Goal: Task Accomplishment & Management: Manage account settings

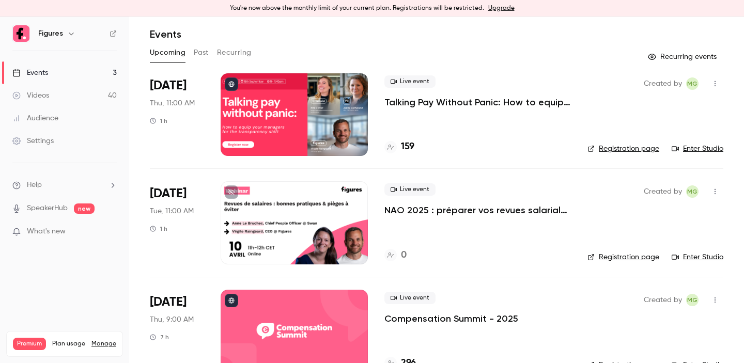
scroll to position [44, 0]
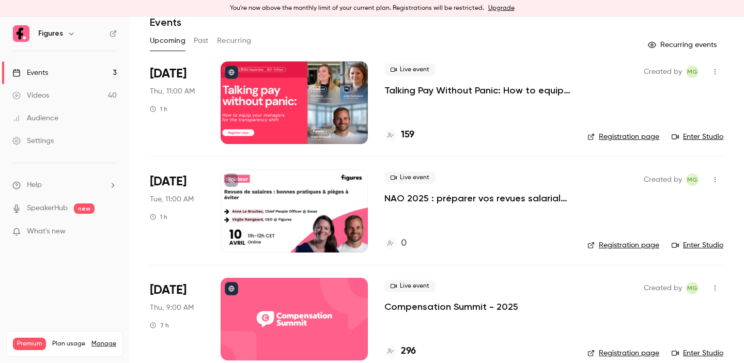
click at [47, 138] on div "Settings" at bounding box center [32, 141] width 41 height 10
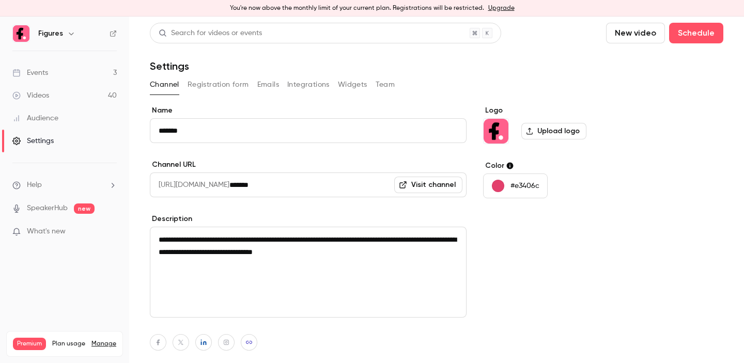
click at [269, 84] on button "Emails" at bounding box center [268, 84] width 22 height 17
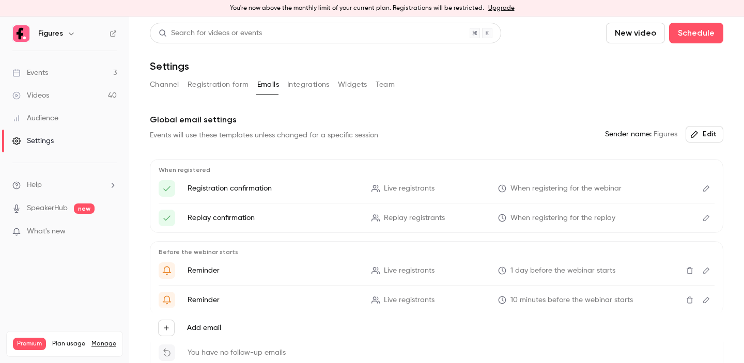
click at [394, 87] on div "Channel Registration form Emails Integrations Widgets Team" at bounding box center [437, 84] width 574 height 17
click at [388, 83] on button "Team" at bounding box center [386, 84] width 20 height 17
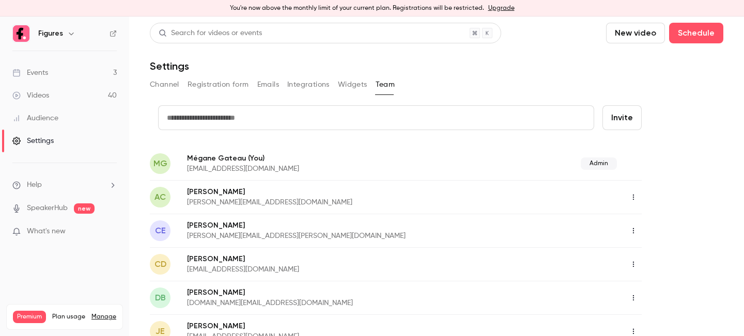
click at [41, 69] on div "Events" at bounding box center [30, 73] width 36 height 10
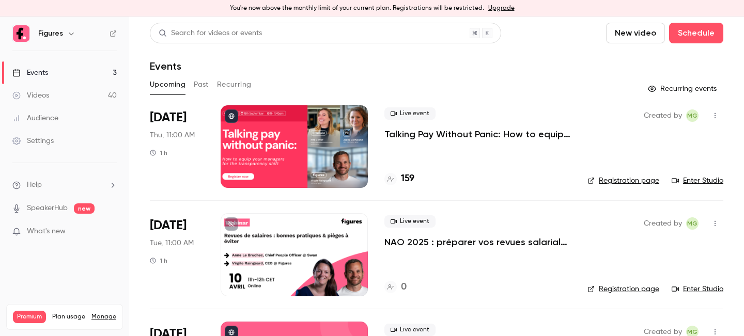
click at [196, 85] on button "Past" at bounding box center [201, 84] width 15 height 17
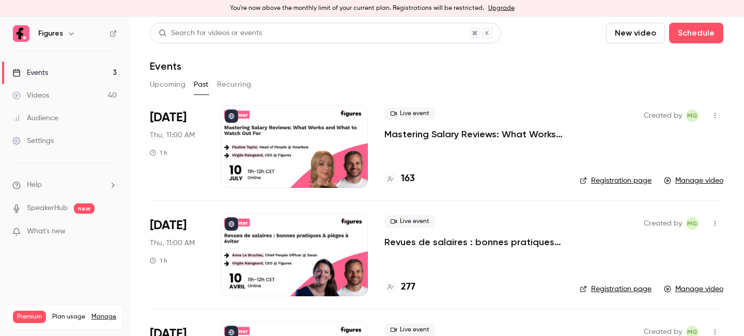
scroll to position [28, 0]
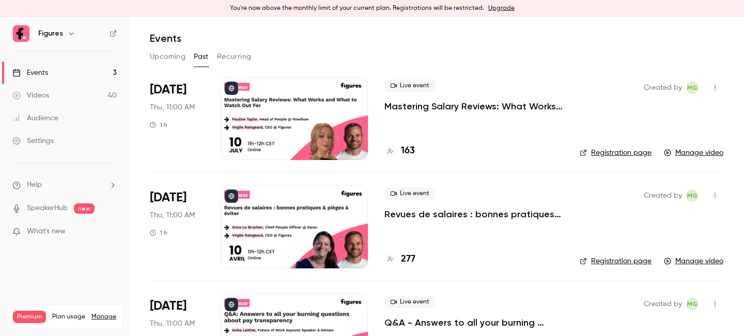
click at [461, 106] on p "Mastering Salary Reviews: What Works and What to Watch Out For" at bounding box center [473, 106] width 179 height 12
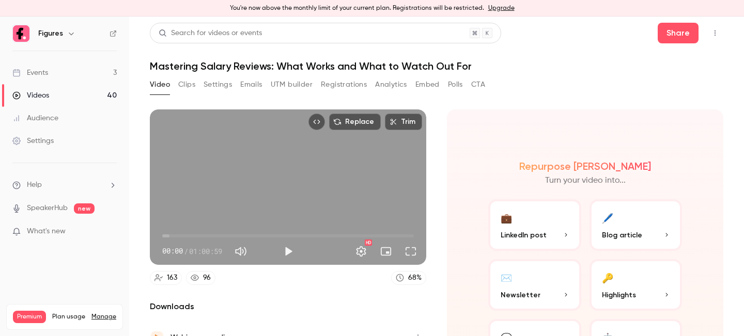
click at [84, 75] on link "Events 3" at bounding box center [64, 72] width 129 height 23
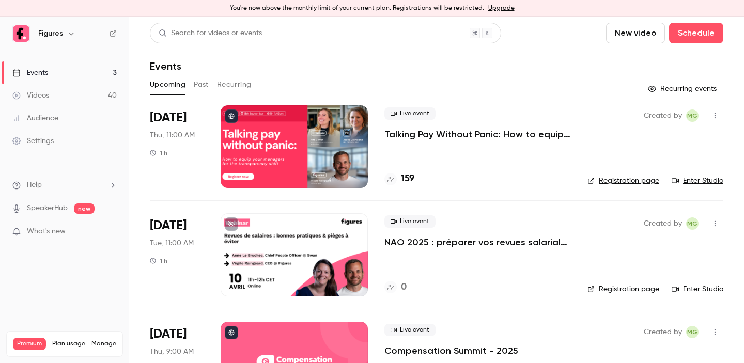
click at [49, 145] on div "Settings" at bounding box center [32, 141] width 41 height 10
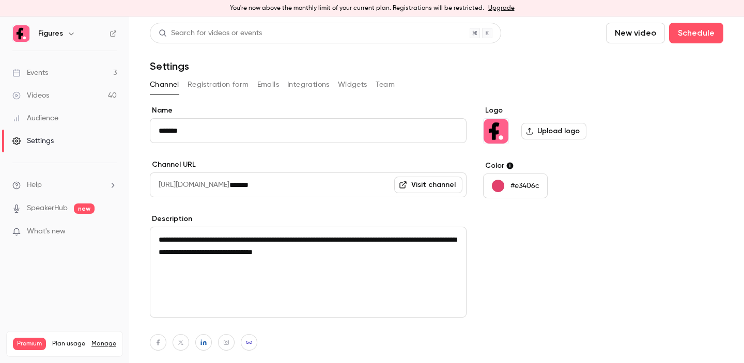
click at [378, 81] on button "Team" at bounding box center [386, 84] width 20 height 17
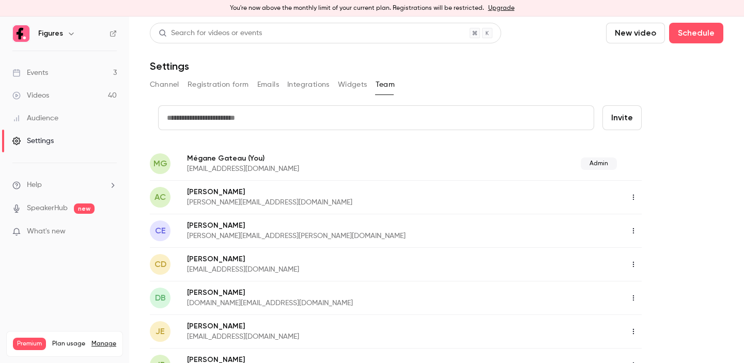
click at [630, 114] on button "Invite" at bounding box center [621, 117] width 39 height 25
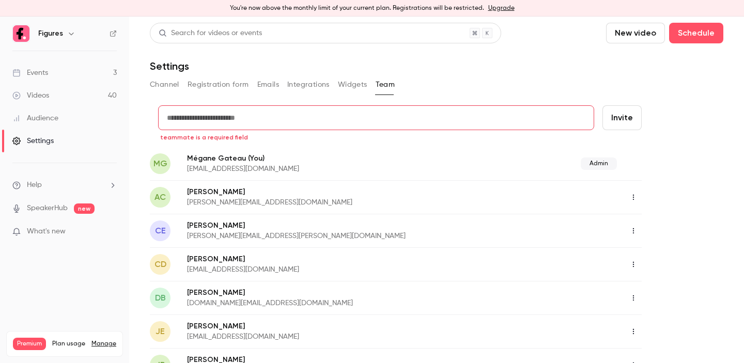
click at [336, 124] on input "text" at bounding box center [376, 117] width 436 height 25
paste input "**********"
click at [229, 115] on input "**********" at bounding box center [376, 117] width 436 height 25
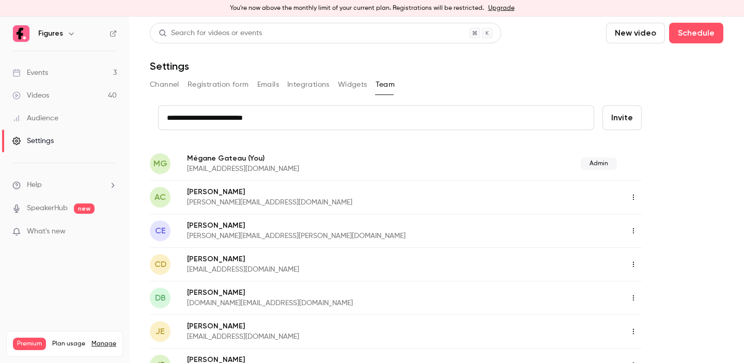
type input "**********"
click at [626, 112] on button "Invite" at bounding box center [621, 117] width 39 height 25
